Goal: Information Seeking & Learning: Compare options

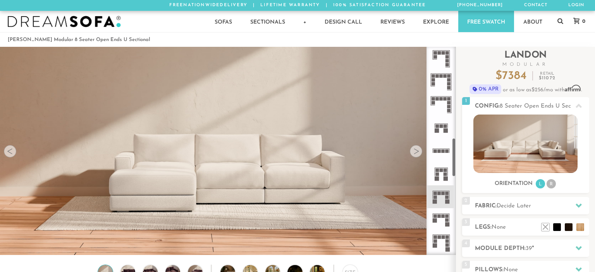
click at [419, 151] on div at bounding box center [416, 151] width 12 height 12
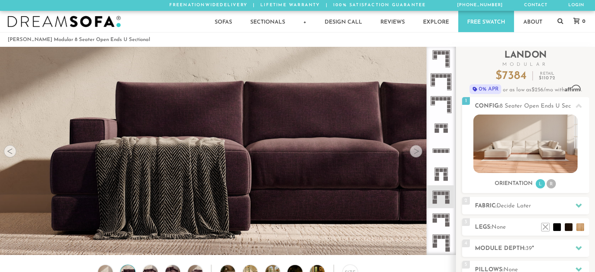
click at [419, 151] on div at bounding box center [416, 151] width 12 height 12
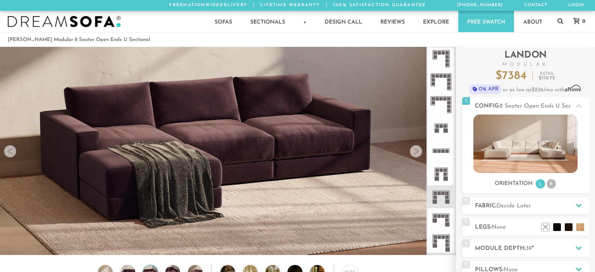
click at [419, 151] on div at bounding box center [416, 151] width 12 height 12
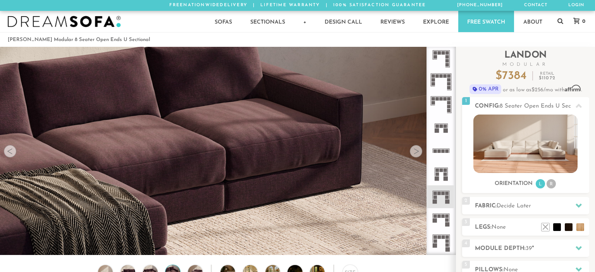
click at [419, 151] on div at bounding box center [416, 151] width 12 height 12
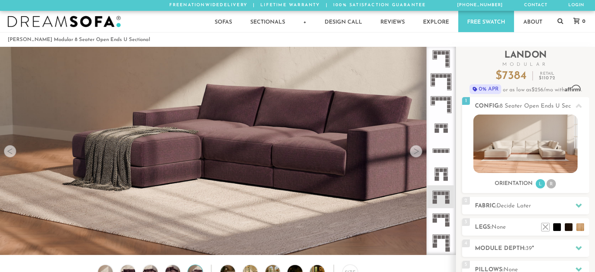
click at [419, 151] on div at bounding box center [416, 151] width 12 height 12
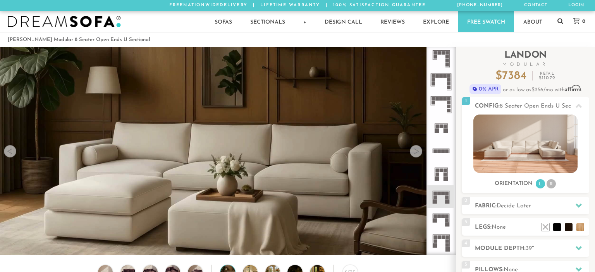
click at [419, 151] on div at bounding box center [416, 151] width 12 height 12
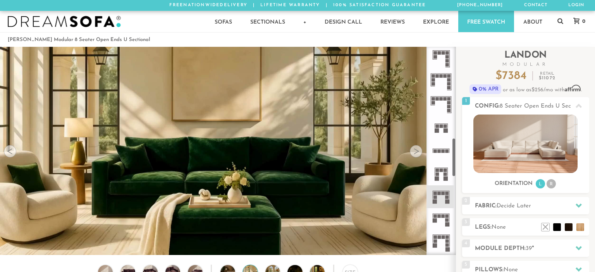
click at [443, 174] on icon at bounding box center [440, 173] width 23 height 23
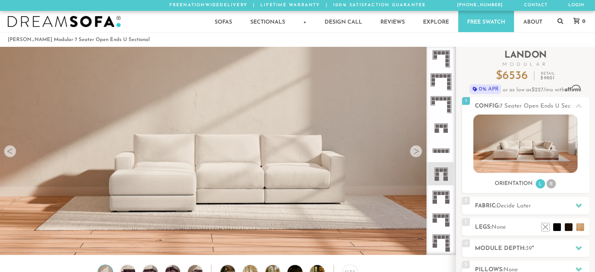
click at [442, 200] on icon at bounding box center [440, 196] width 23 height 23
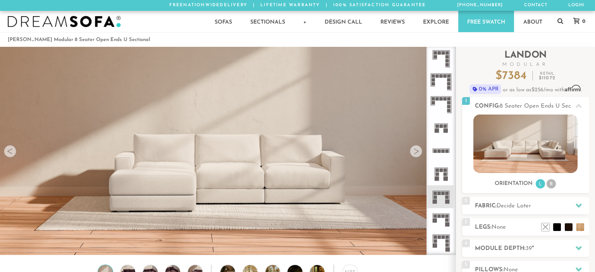
click at [444, 218] on icon at bounding box center [440, 219] width 23 height 23
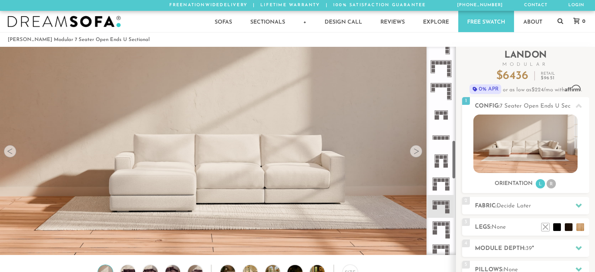
click at [441, 227] on icon at bounding box center [440, 229] width 23 height 23
